Goal: Transaction & Acquisition: Purchase product/service

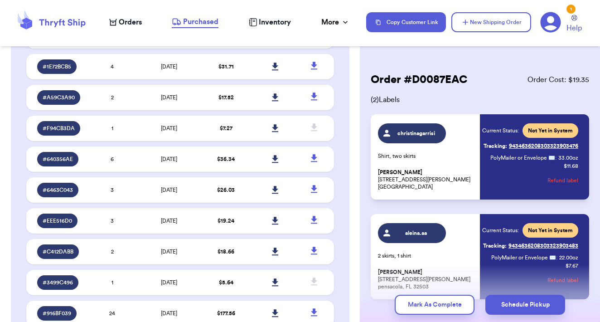
scroll to position [1241, 0]
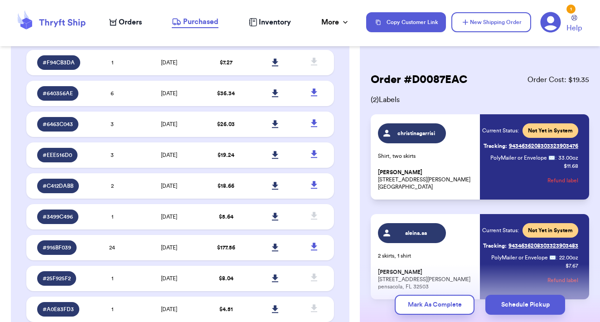
click at [134, 24] on span "Orders" at bounding box center [130, 22] width 23 height 11
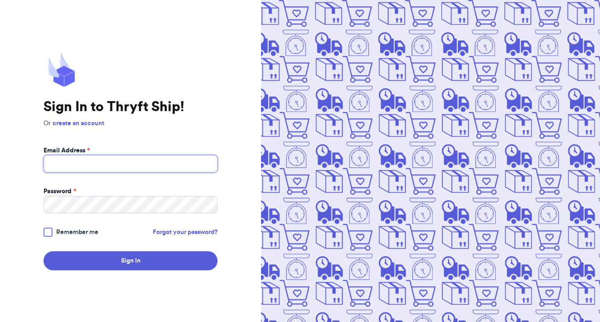
type input "victoriarooney91@gmail.com"
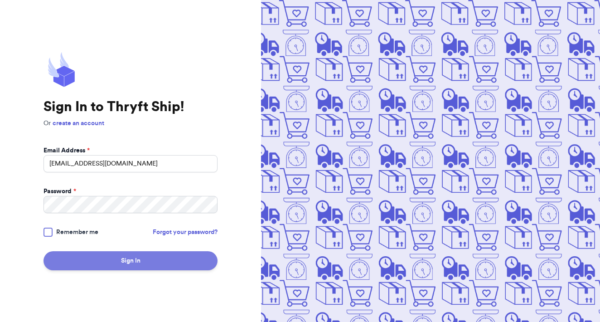
click at [142, 261] on button "Sign In" at bounding box center [130, 260] width 174 height 19
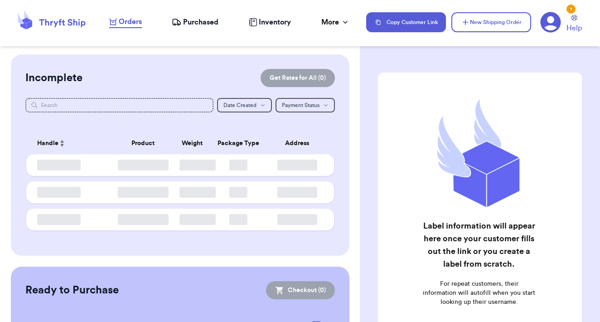
checkbox input "false"
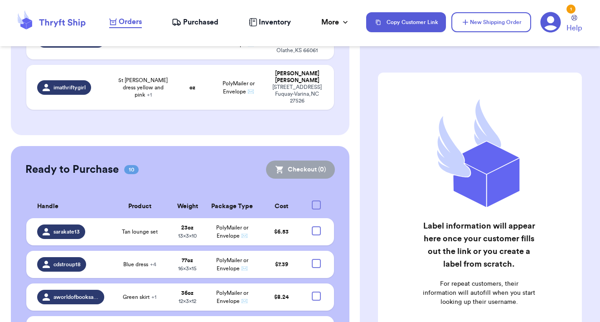
scroll to position [666, 0]
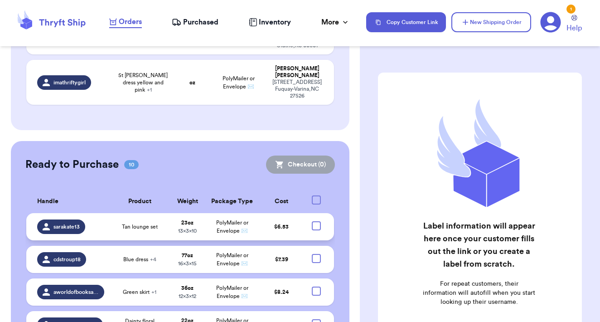
click at [316, 221] on div at bounding box center [316, 225] width 9 height 9
click at [316, 221] on input "checkbox" at bounding box center [316, 221] width 0 height 0
checkbox input "true"
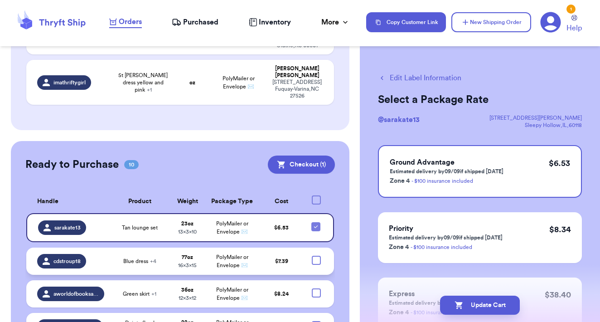
click at [315, 255] on div at bounding box center [316, 259] width 9 height 9
click at [316, 255] on input "checkbox" at bounding box center [316, 255] width 0 height 0
checkbox input "true"
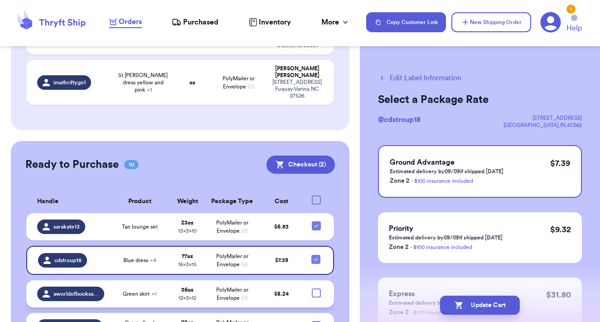
click at [315, 288] on div at bounding box center [316, 292] width 9 height 9
click at [316, 288] on input "checkbox" at bounding box center [316, 288] width 0 height 0
checkbox input "true"
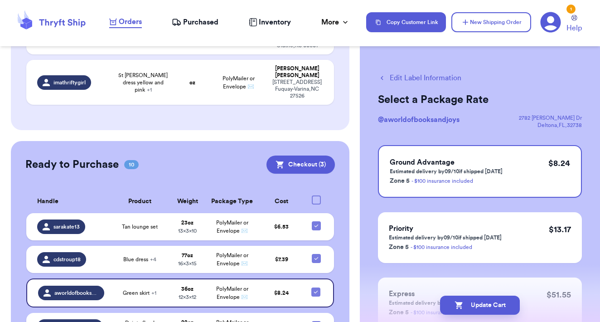
click at [315, 321] on div at bounding box center [316, 325] width 9 height 9
click at [316, 320] on input "checkbox" at bounding box center [316, 320] width 0 height 0
checkbox input "true"
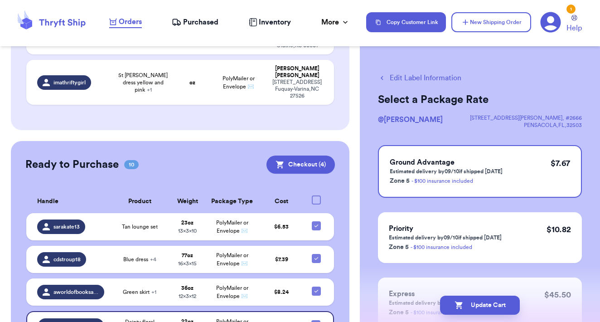
checkbox input "true"
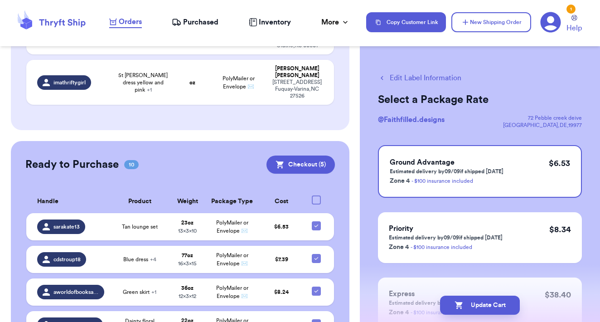
checkbox input "true"
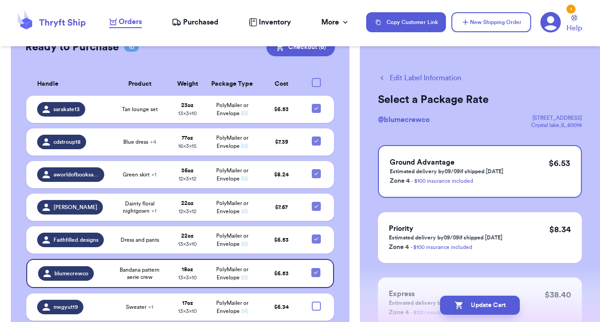
scroll to position [790, 0]
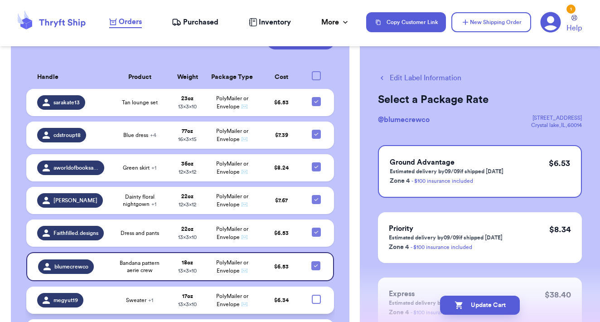
click at [315, 294] on div at bounding box center [316, 298] width 9 height 9
click at [316, 294] on input "checkbox" at bounding box center [316, 294] width 0 height 0
checkbox input "true"
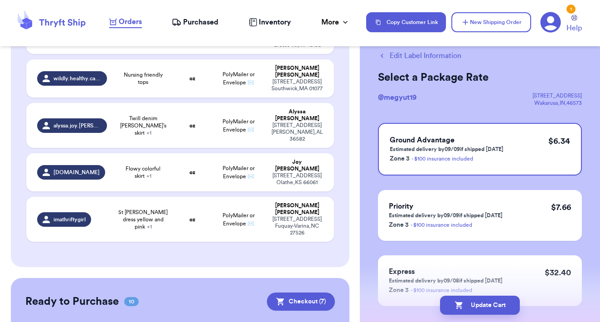
scroll to position [527, 0]
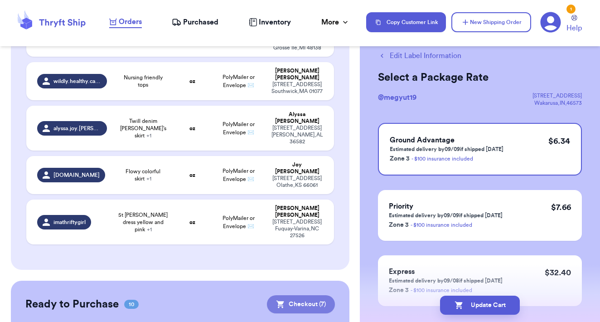
click at [302, 295] on button "Checkout ( 7 )" at bounding box center [301, 304] width 68 height 18
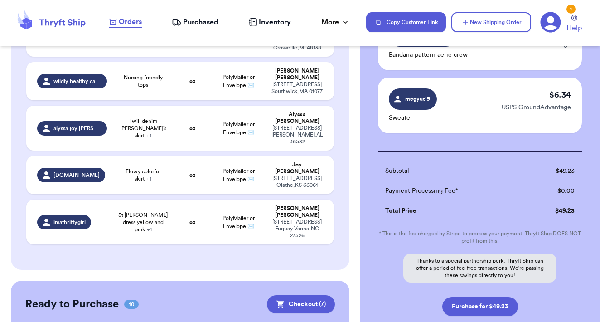
scroll to position [418, 0]
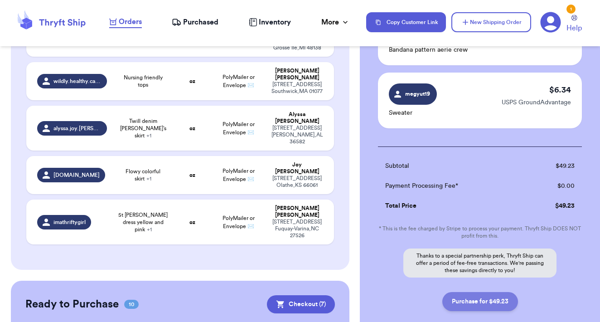
click at [484, 302] on button "Purchase for $49.23" at bounding box center [480, 301] width 76 height 19
checkbox input "false"
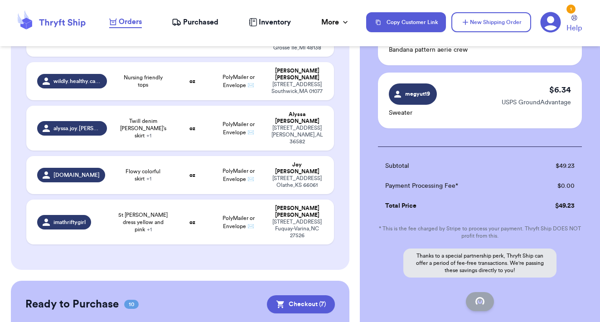
checkbox input "false"
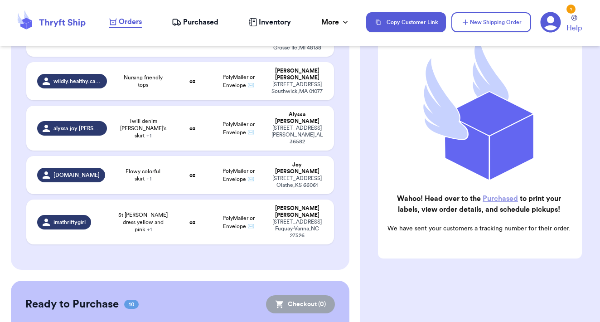
scroll to position [104, 0]
click at [497, 195] on link "Purchased" at bounding box center [499, 198] width 35 height 7
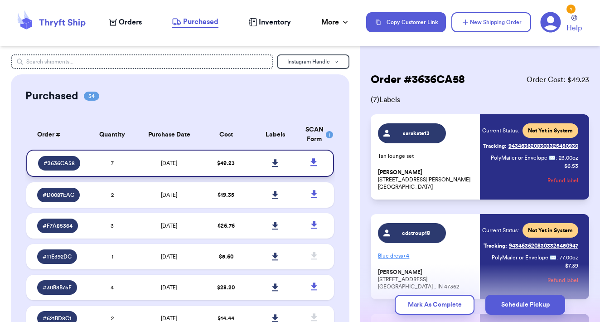
click at [275, 167] on icon at bounding box center [275, 163] width 6 height 8
